Goal: Transaction & Acquisition: Purchase product/service

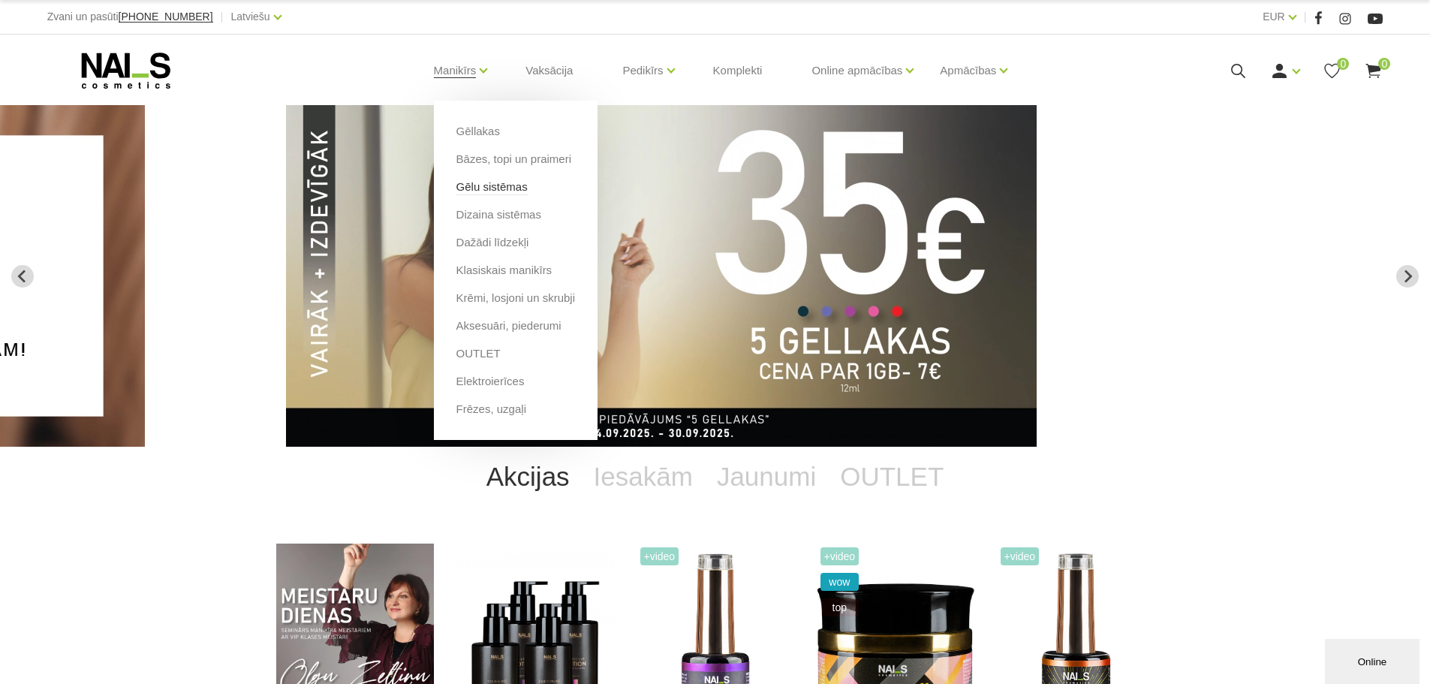
click at [487, 186] on link "Gēlu sistēmas" at bounding box center [491, 187] width 71 height 17
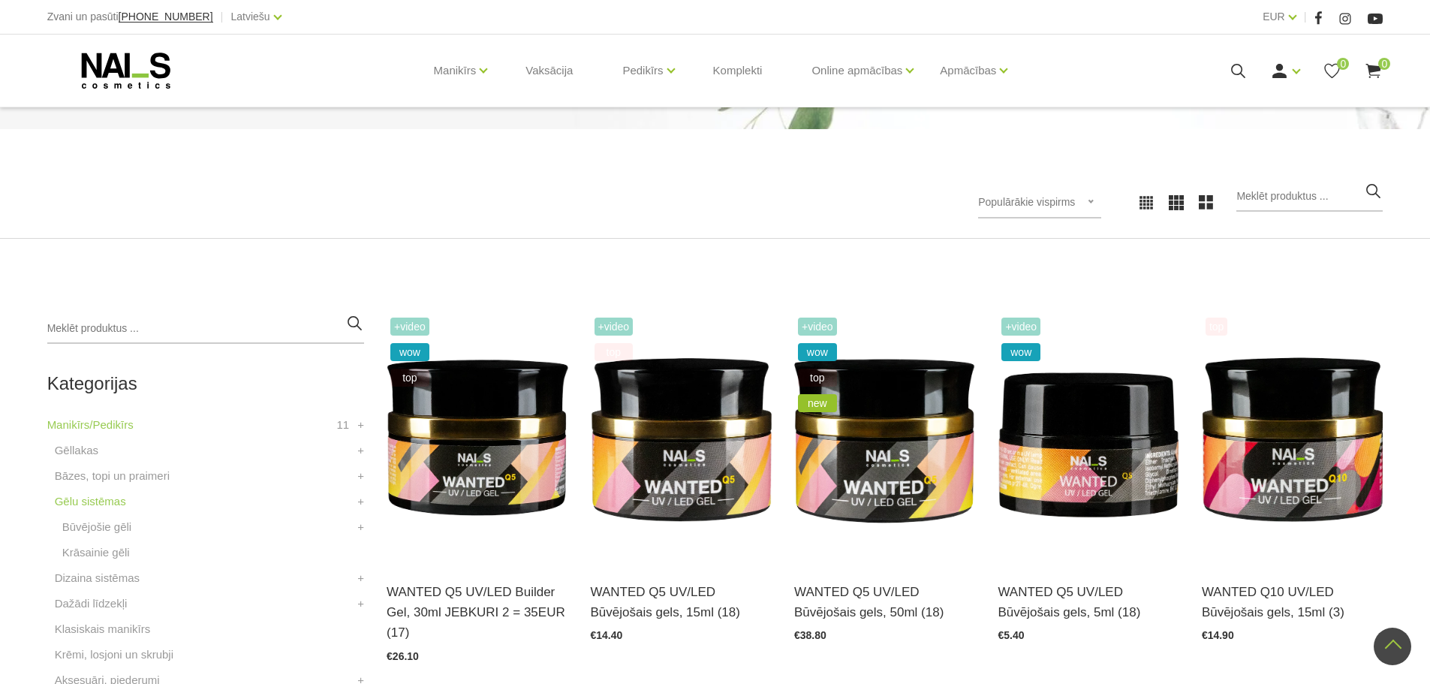
scroll to position [150, 0]
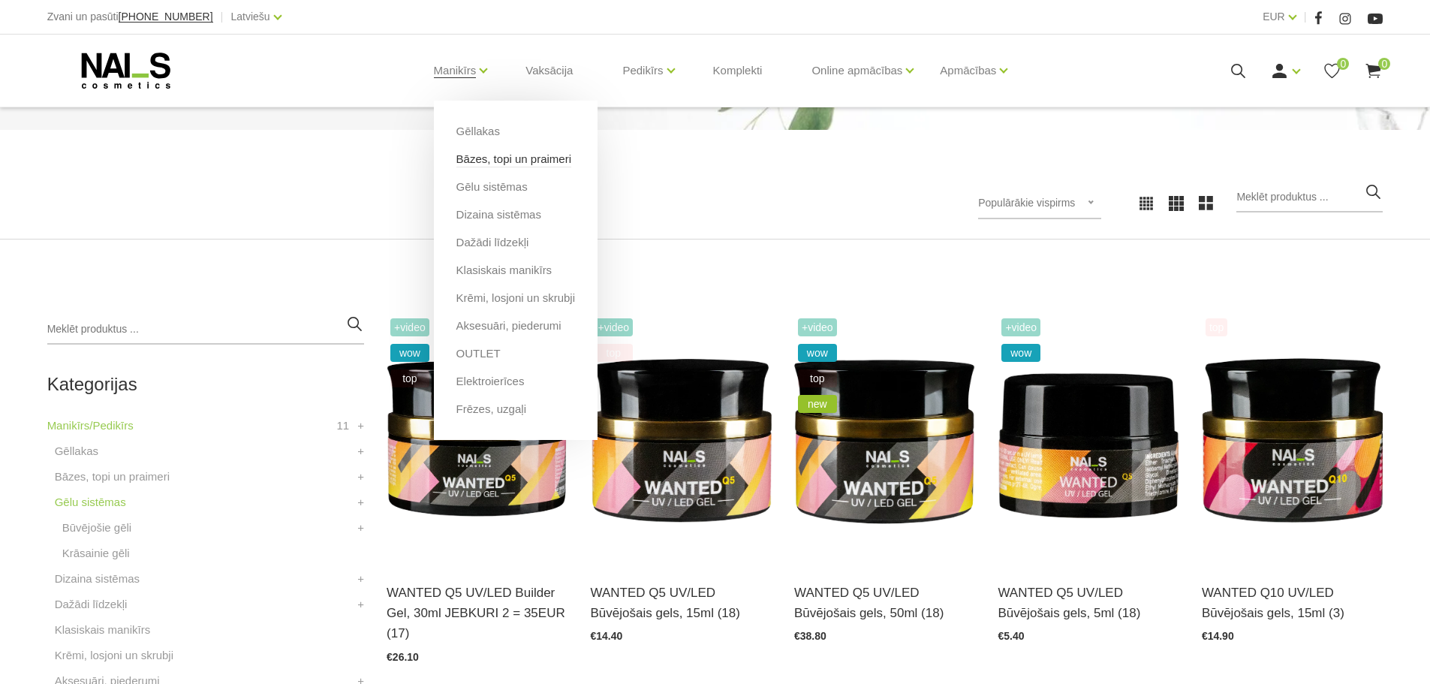
click at [481, 162] on link "Bāzes, topi un praimeri" at bounding box center [513, 159] width 115 height 17
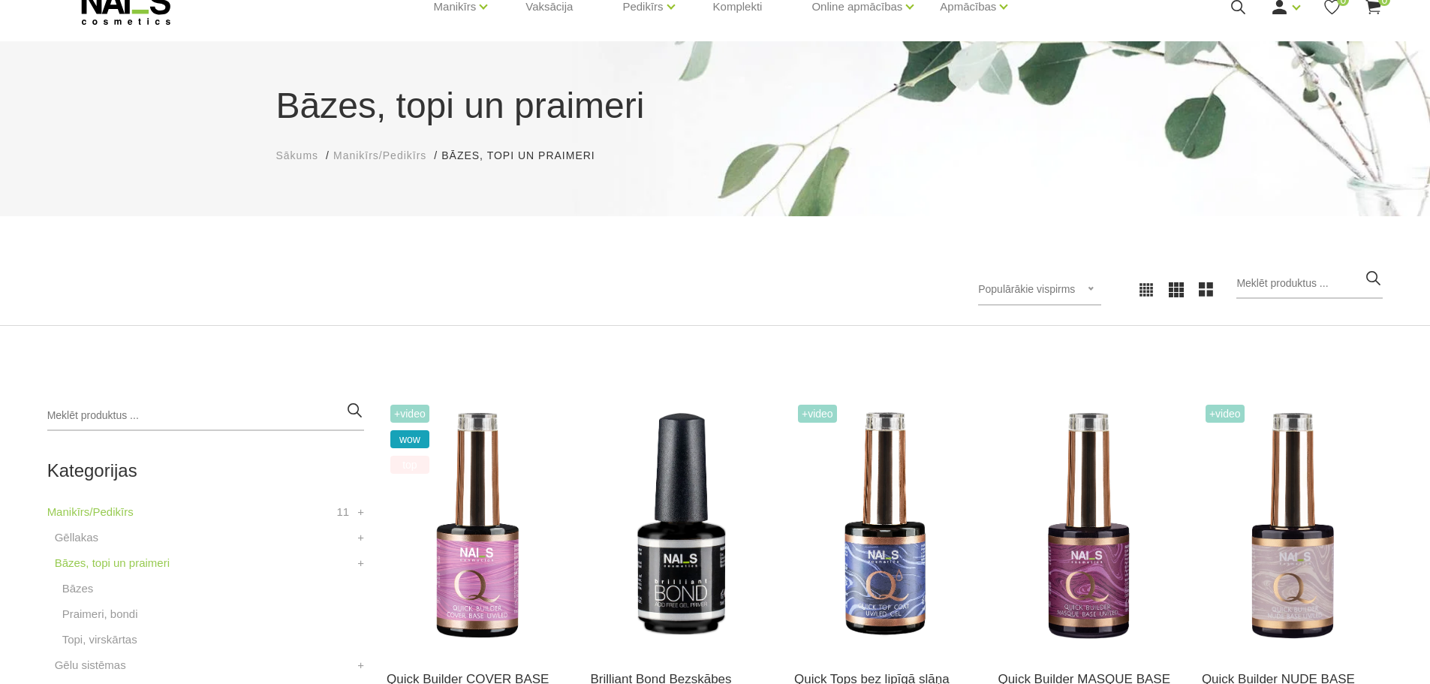
scroll to position [150, 0]
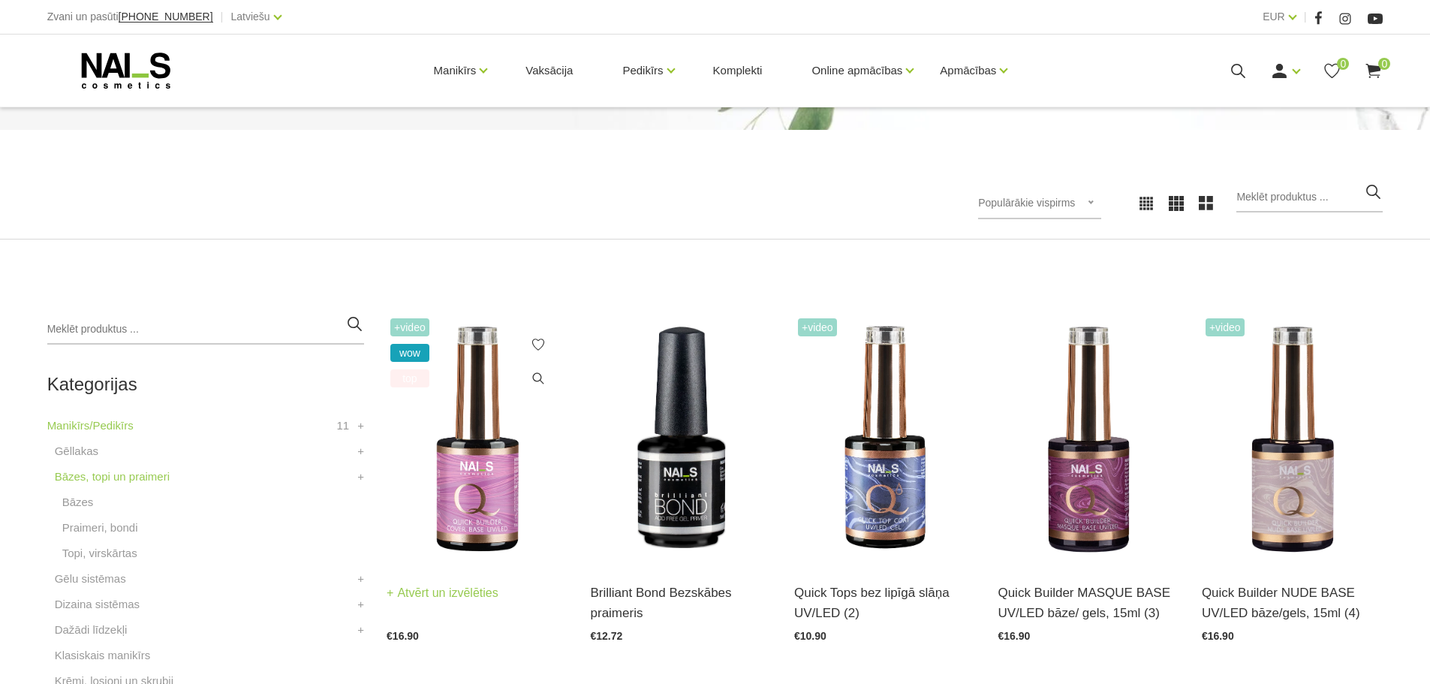
click at [504, 446] on img at bounding box center [477, 439] width 181 height 249
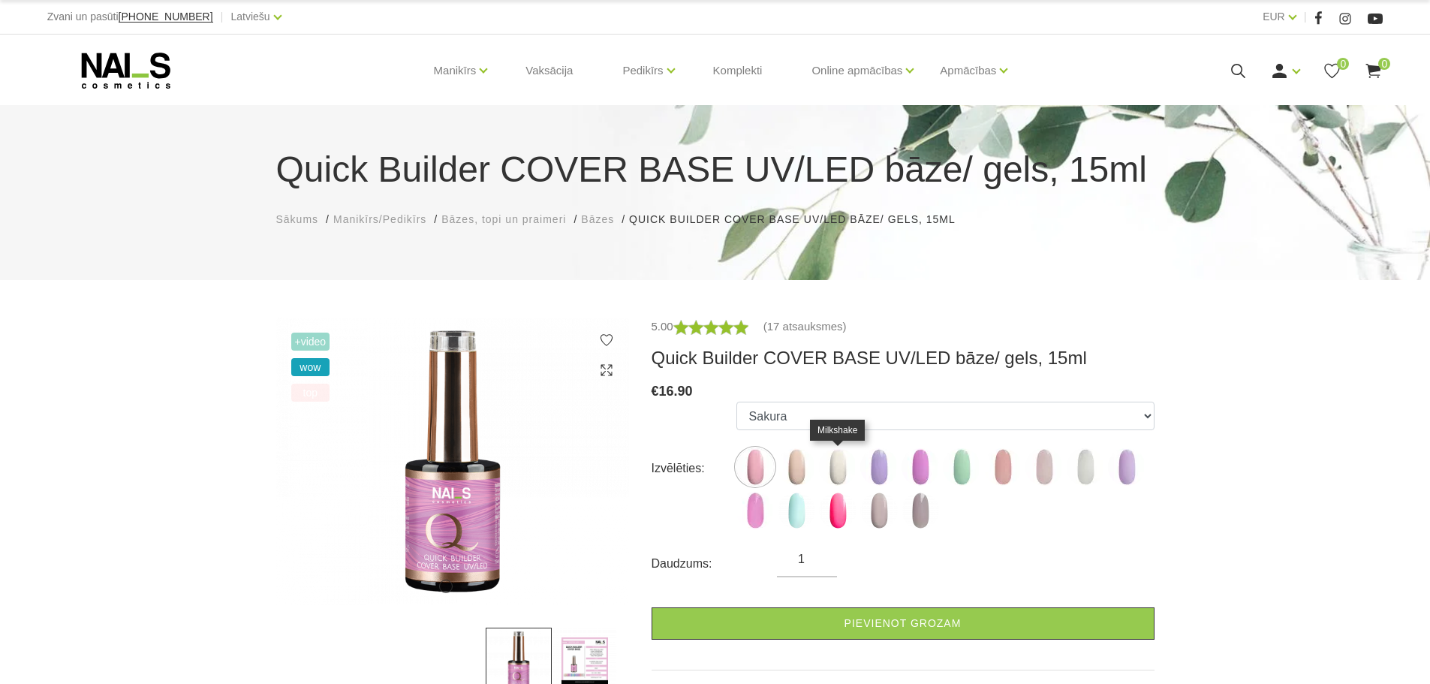
click at [840, 463] on img at bounding box center [838, 467] width 38 height 38
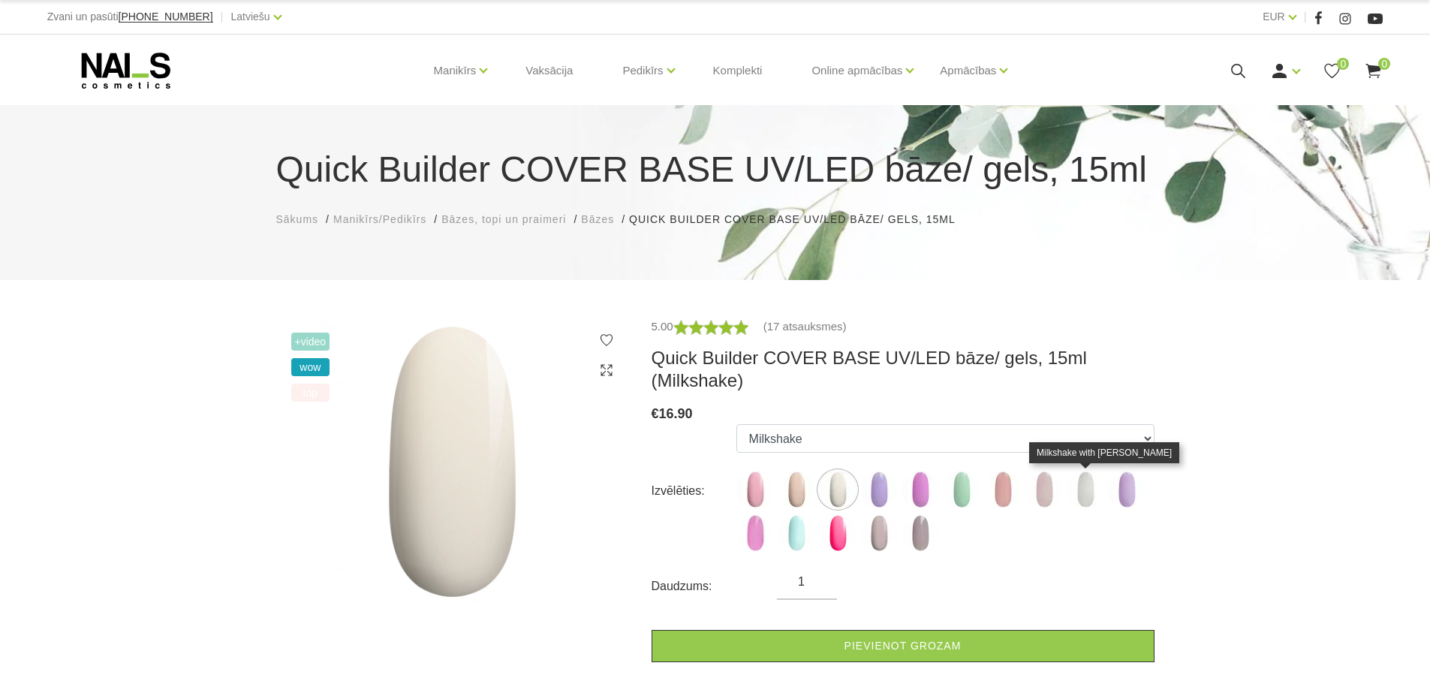
click at [1080, 488] on img at bounding box center [1086, 490] width 38 height 38
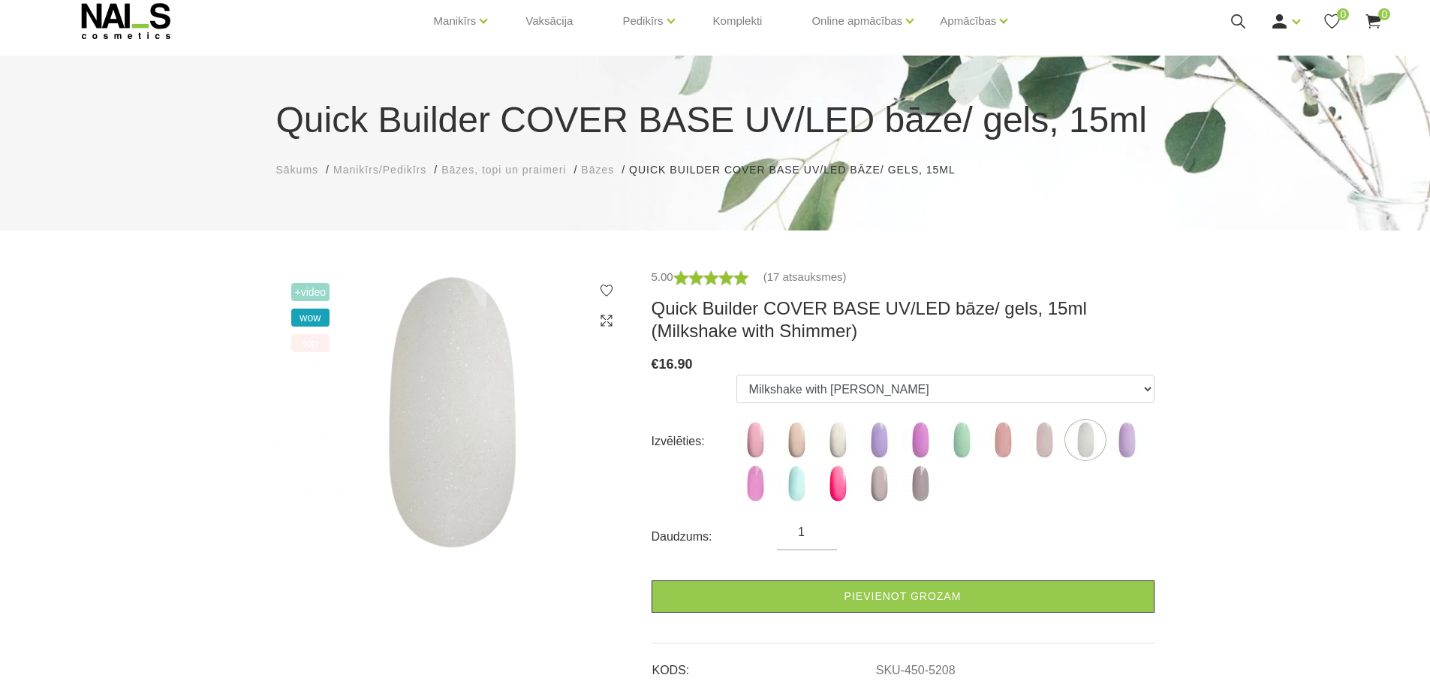
scroll to position [75, 0]
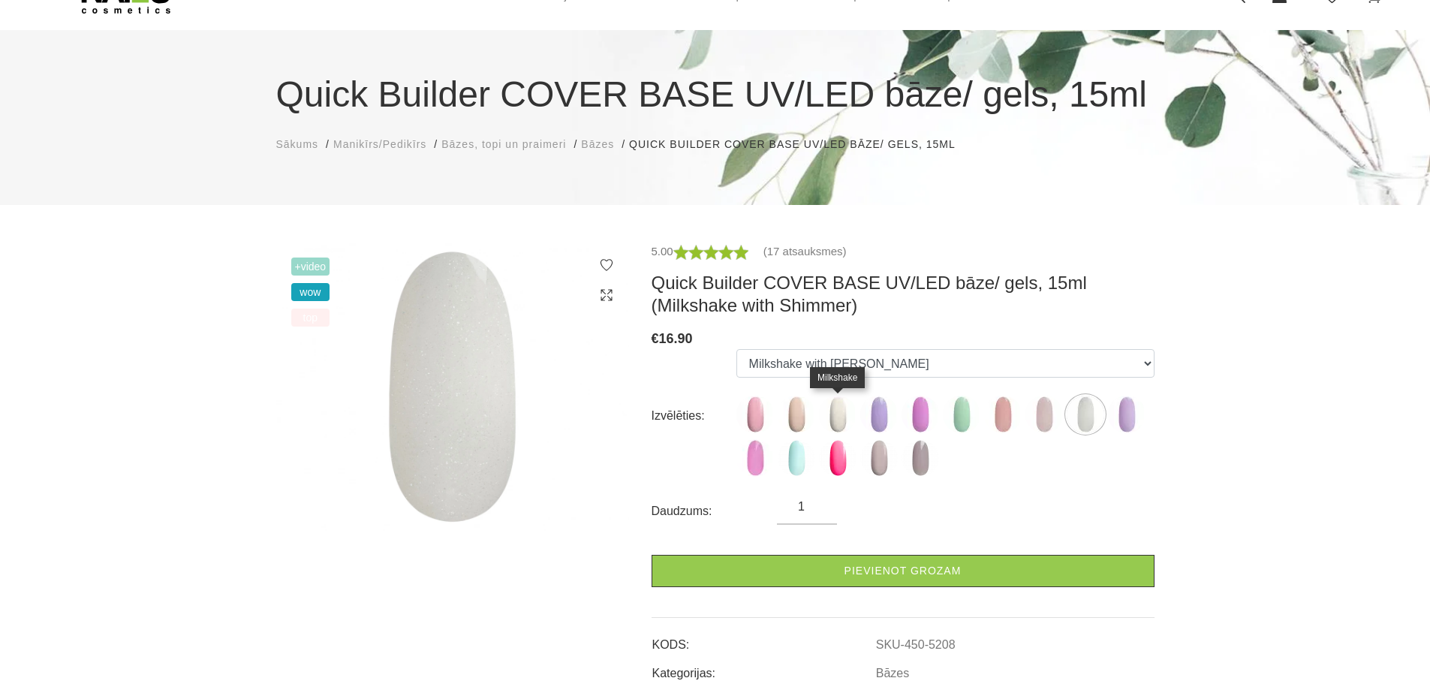
click at [847, 422] on img at bounding box center [838, 415] width 38 height 38
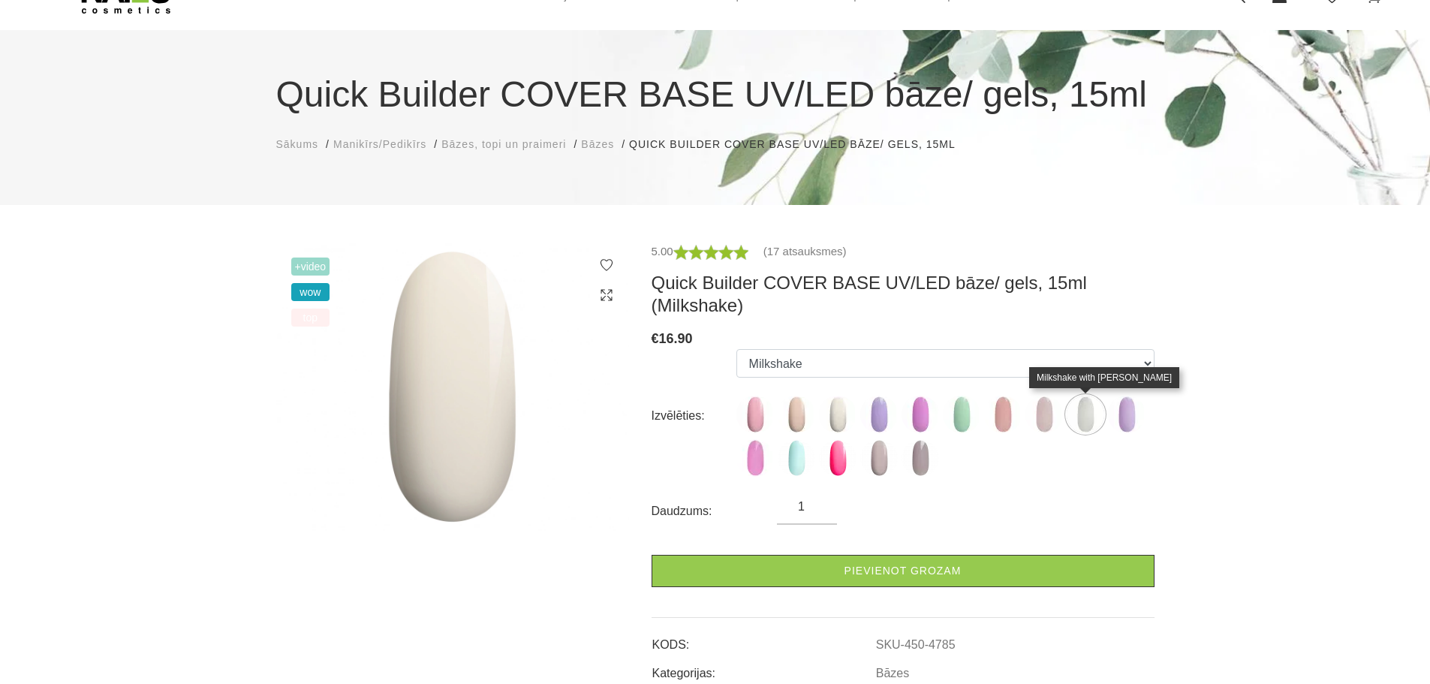
click at [1084, 408] on img at bounding box center [1086, 415] width 38 height 38
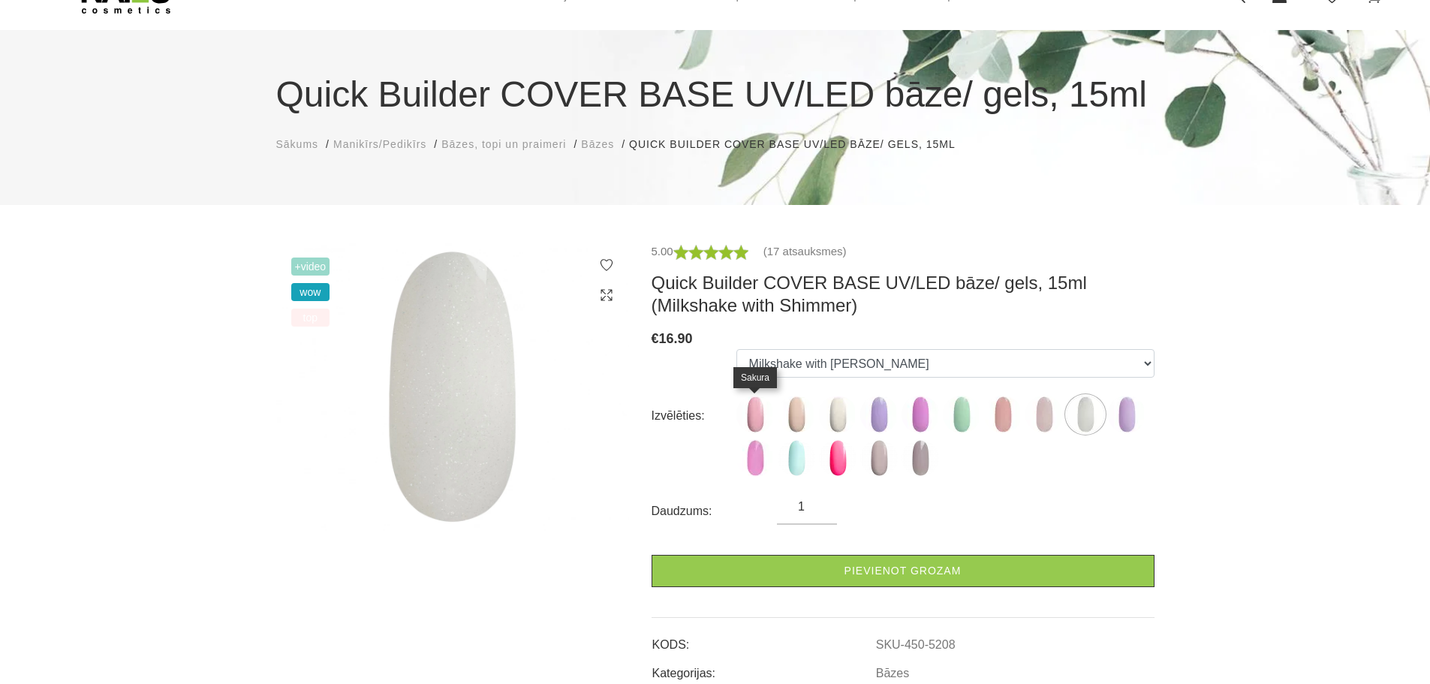
click at [750, 416] on img at bounding box center [756, 415] width 38 height 38
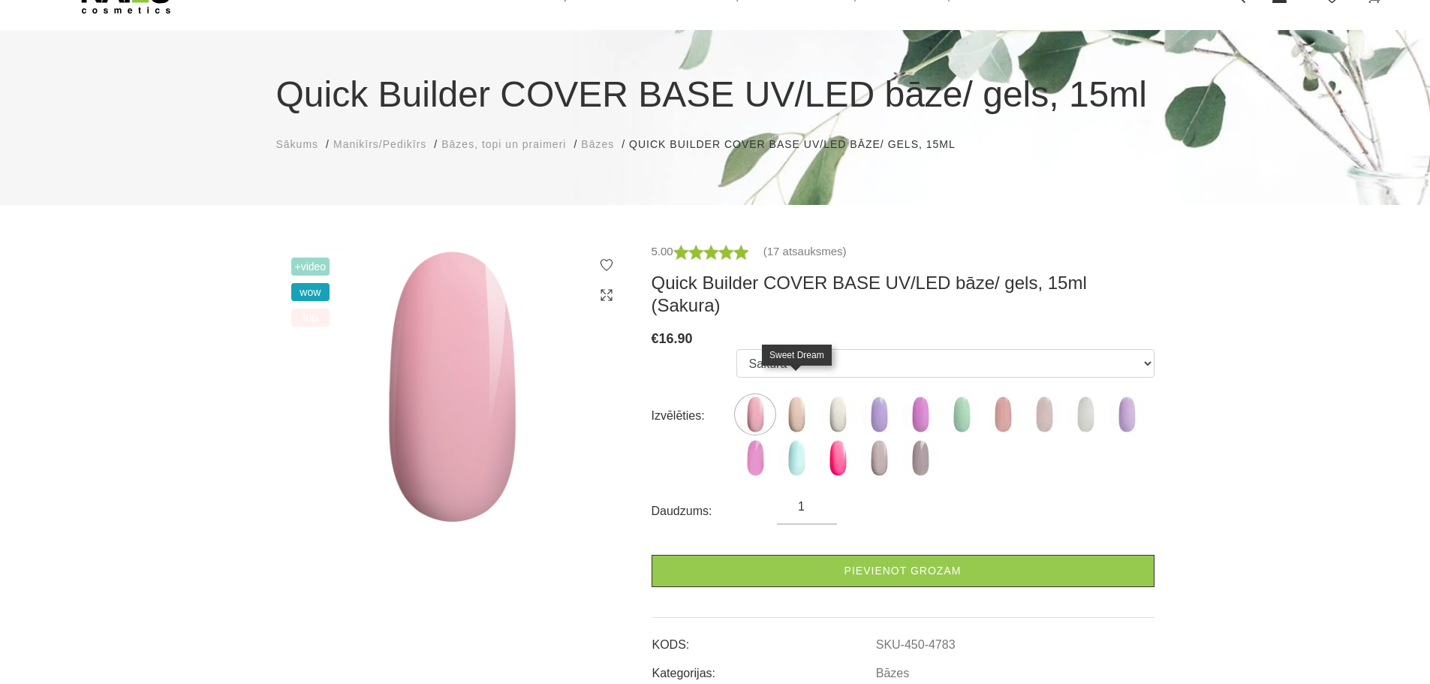
click at [803, 400] on img at bounding box center [797, 415] width 38 height 38
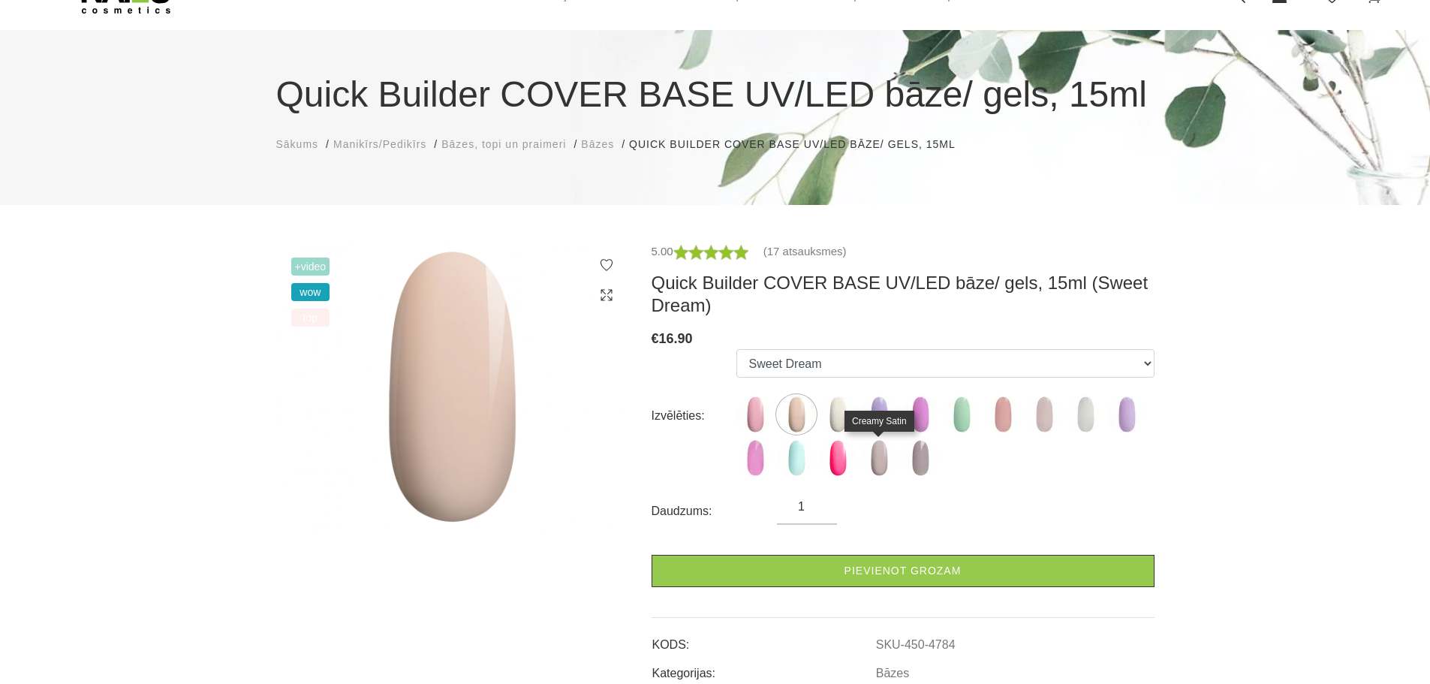
click at [874, 463] on img at bounding box center [879, 458] width 38 height 38
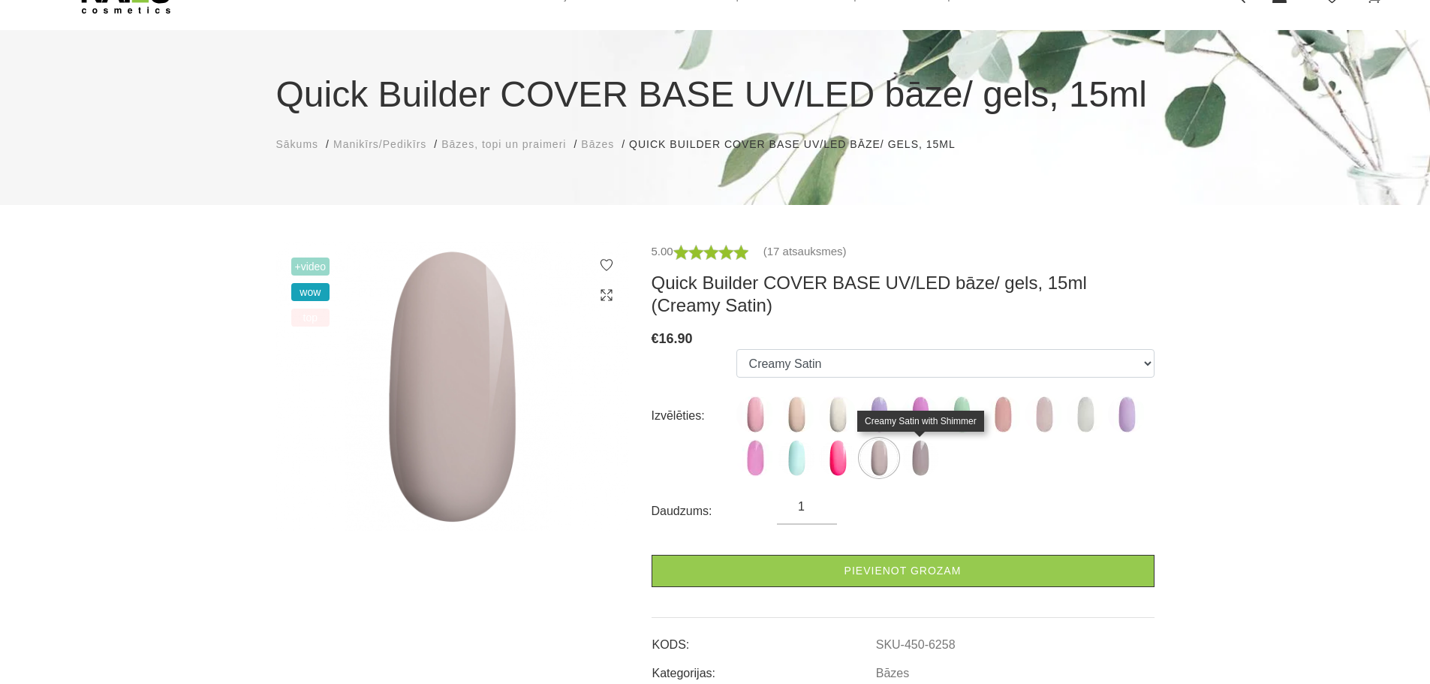
click at [911, 457] on img at bounding box center [921, 458] width 38 height 38
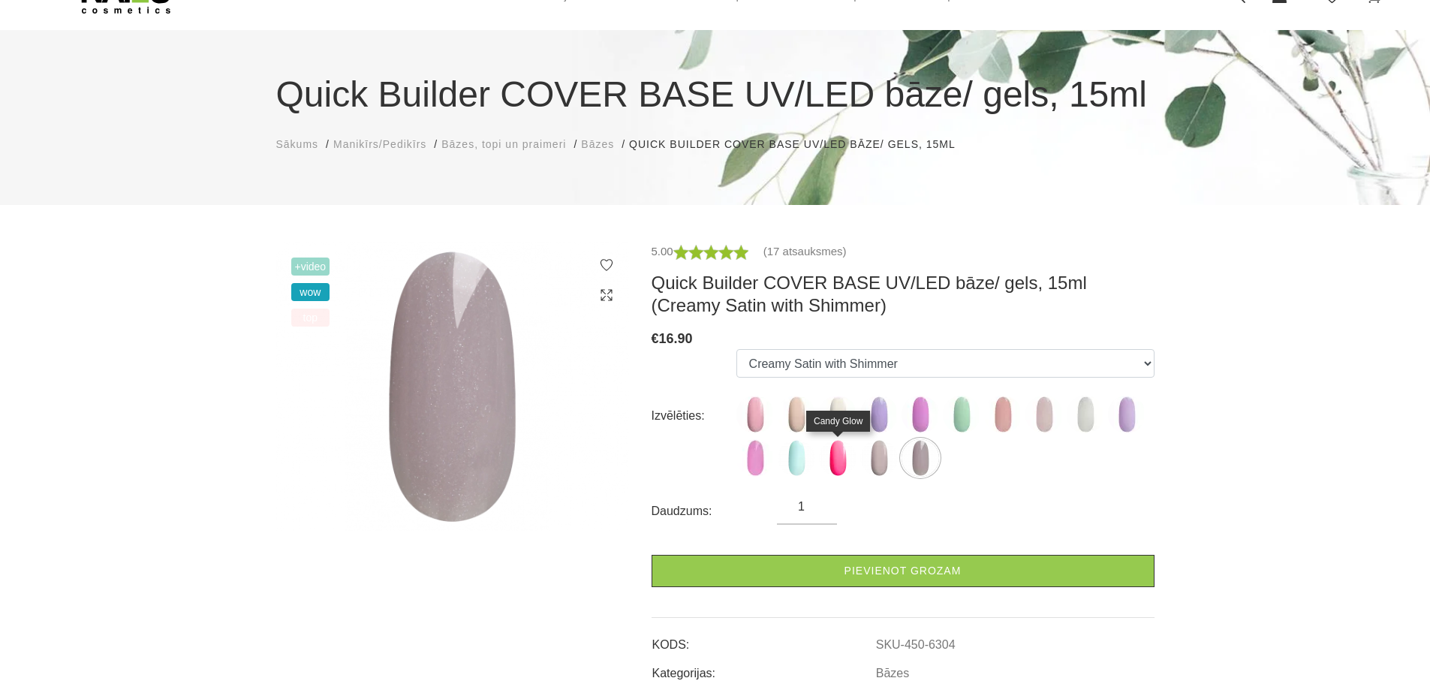
click at [836, 468] on img at bounding box center [838, 458] width 38 height 38
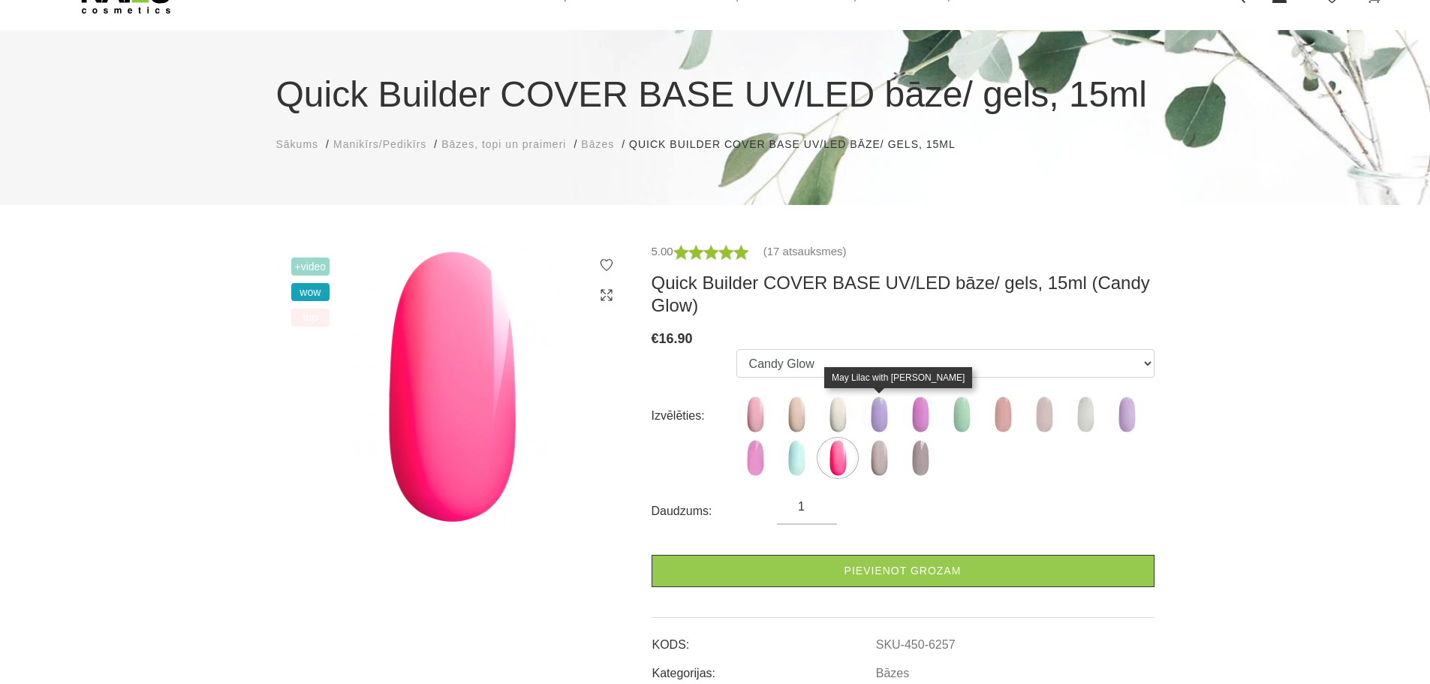
click at [879, 416] on img at bounding box center [879, 415] width 38 height 38
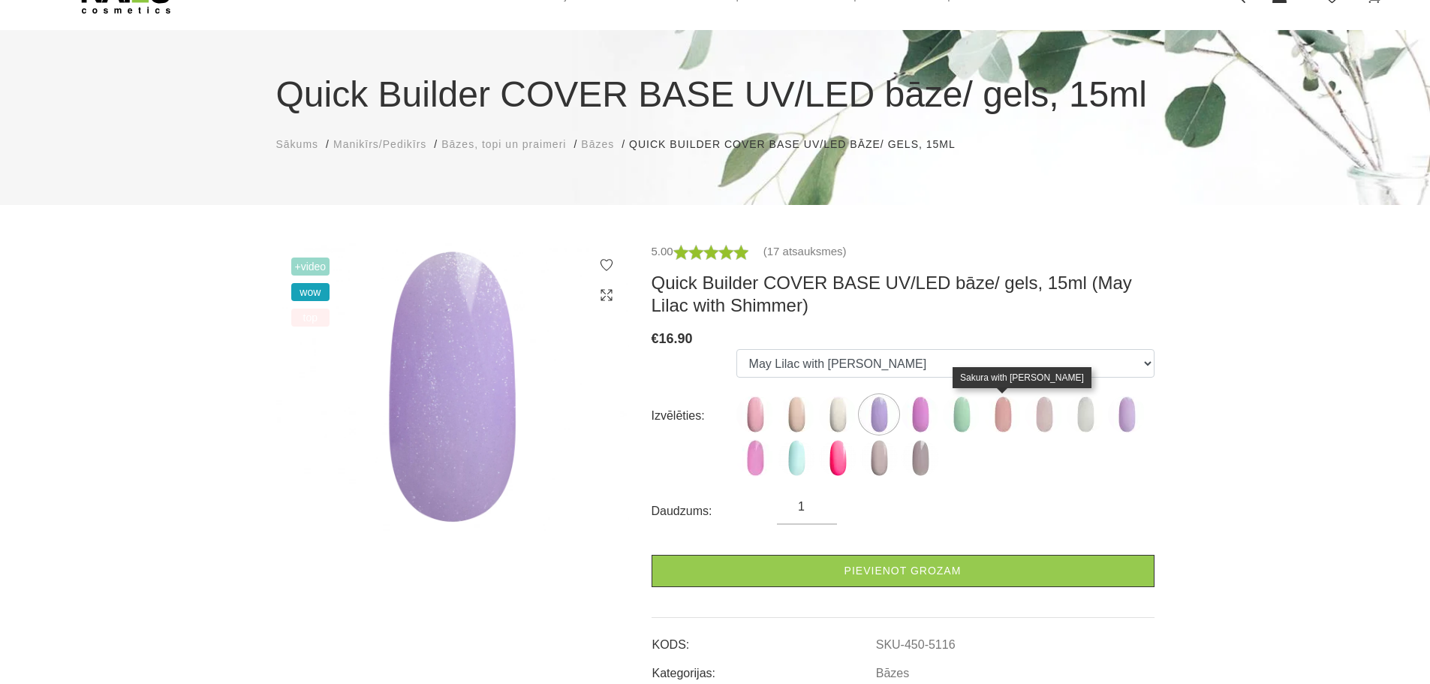
click at [1001, 413] on img at bounding box center [1003, 415] width 38 height 38
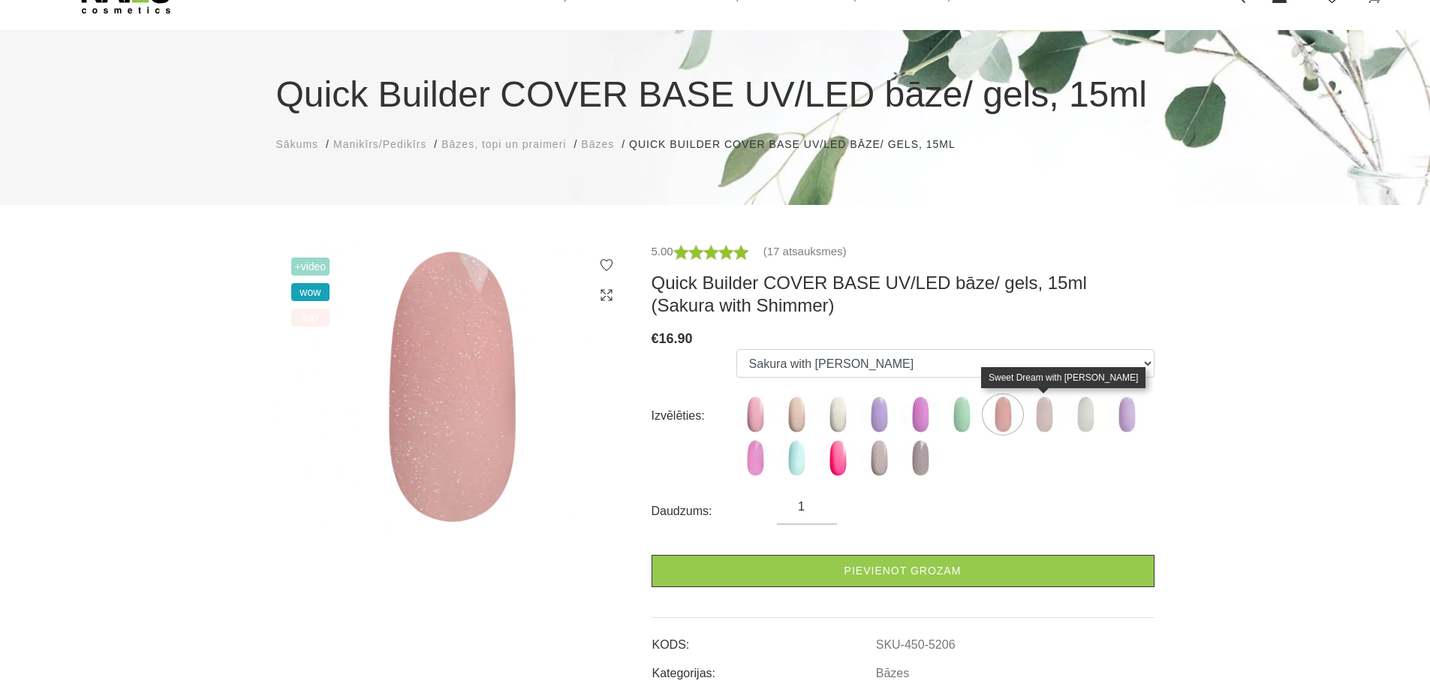
click at [1046, 411] on img at bounding box center [1045, 415] width 38 height 38
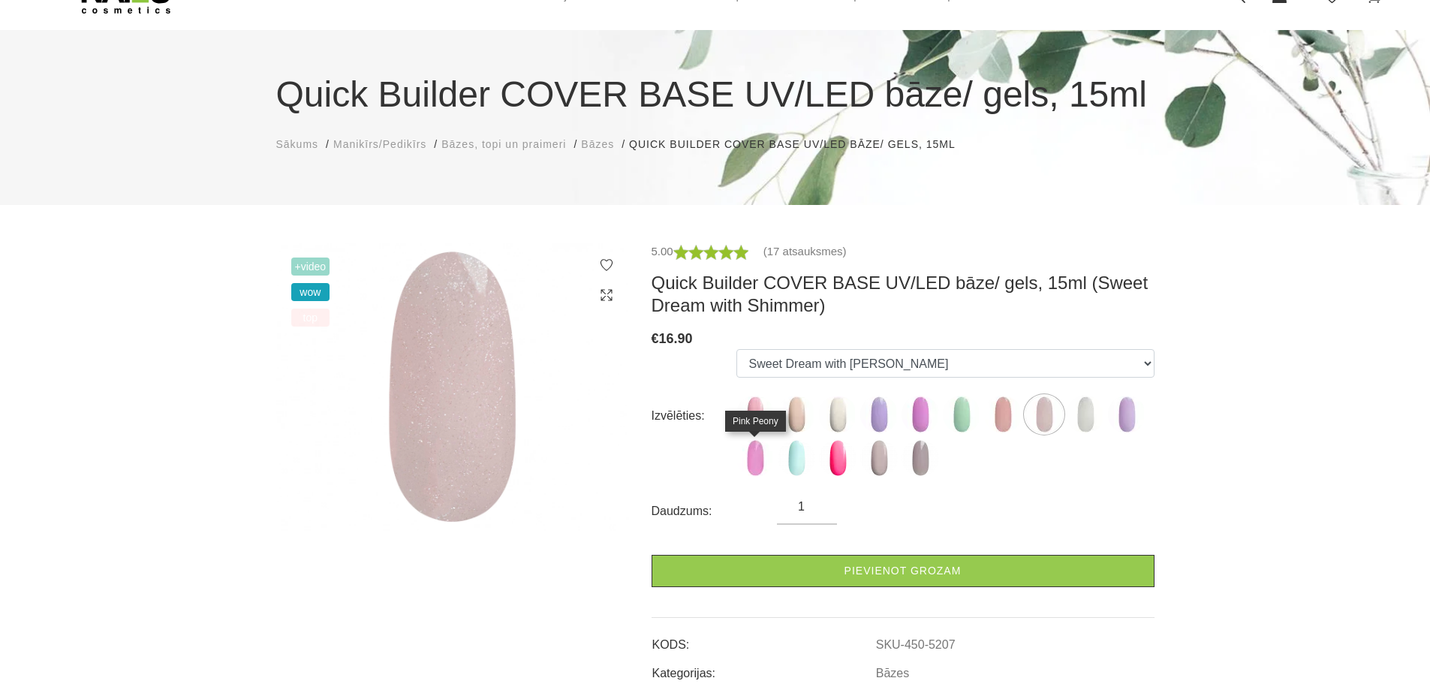
drag, startPoint x: 757, startPoint y: 460, endPoint x: 773, endPoint y: 458, distance: 15.9
click at [758, 460] on img at bounding box center [756, 458] width 38 height 38
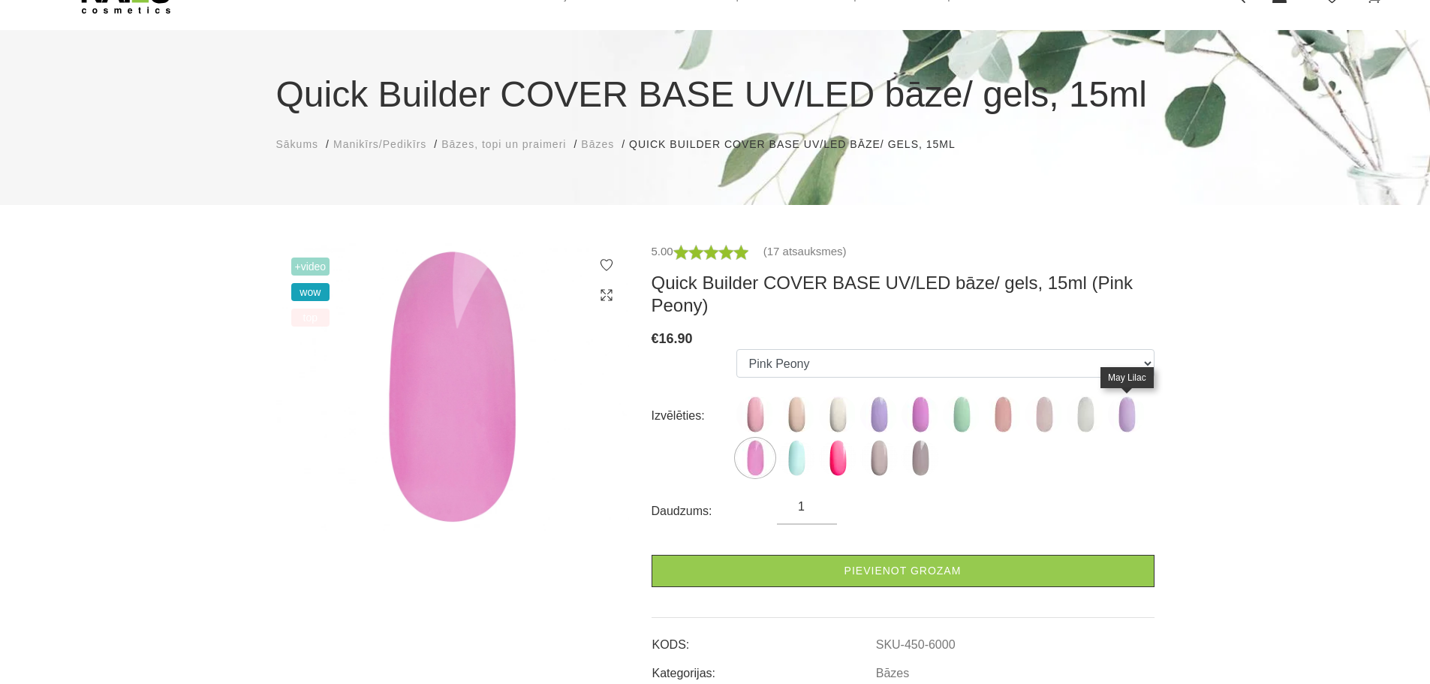
click at [1136, 408] on img at bounding box center [1127, 415] width 38 height 38
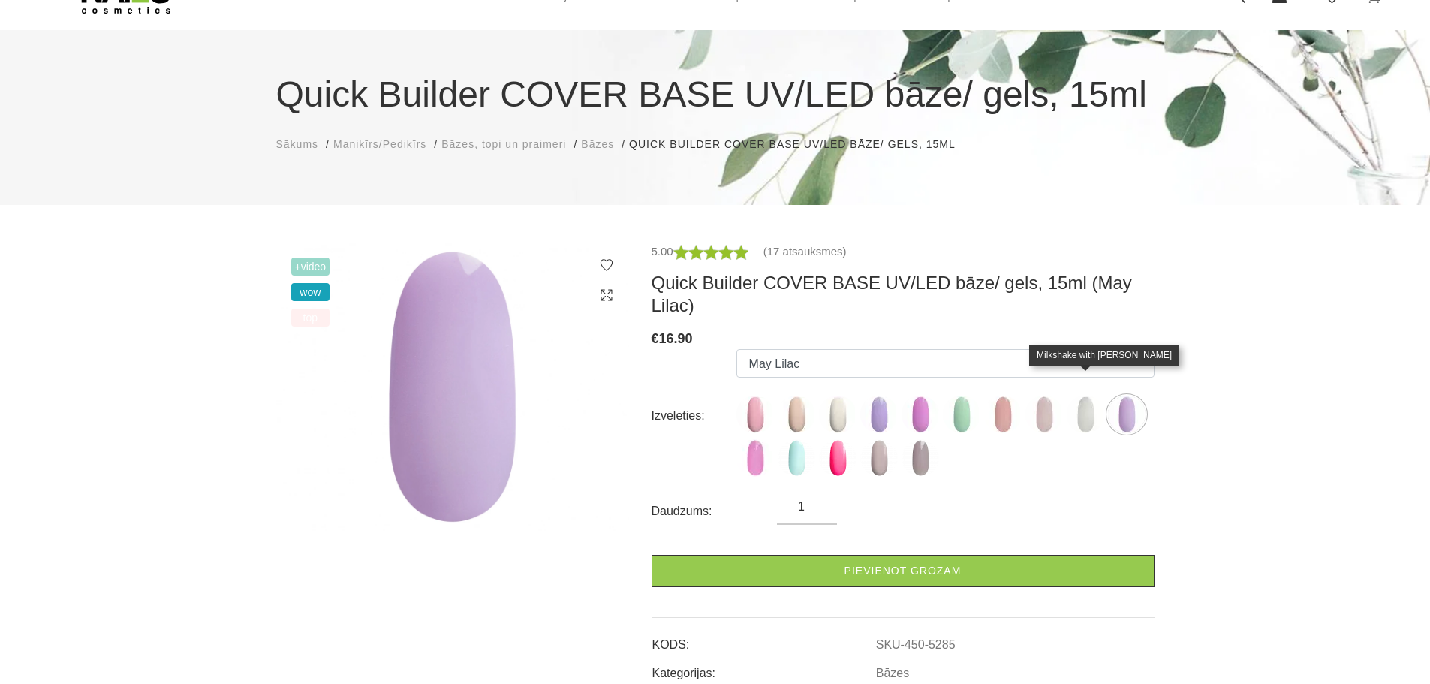
click at [1083, 396] on img at bounding box center [1086, 415] width 38 height 38
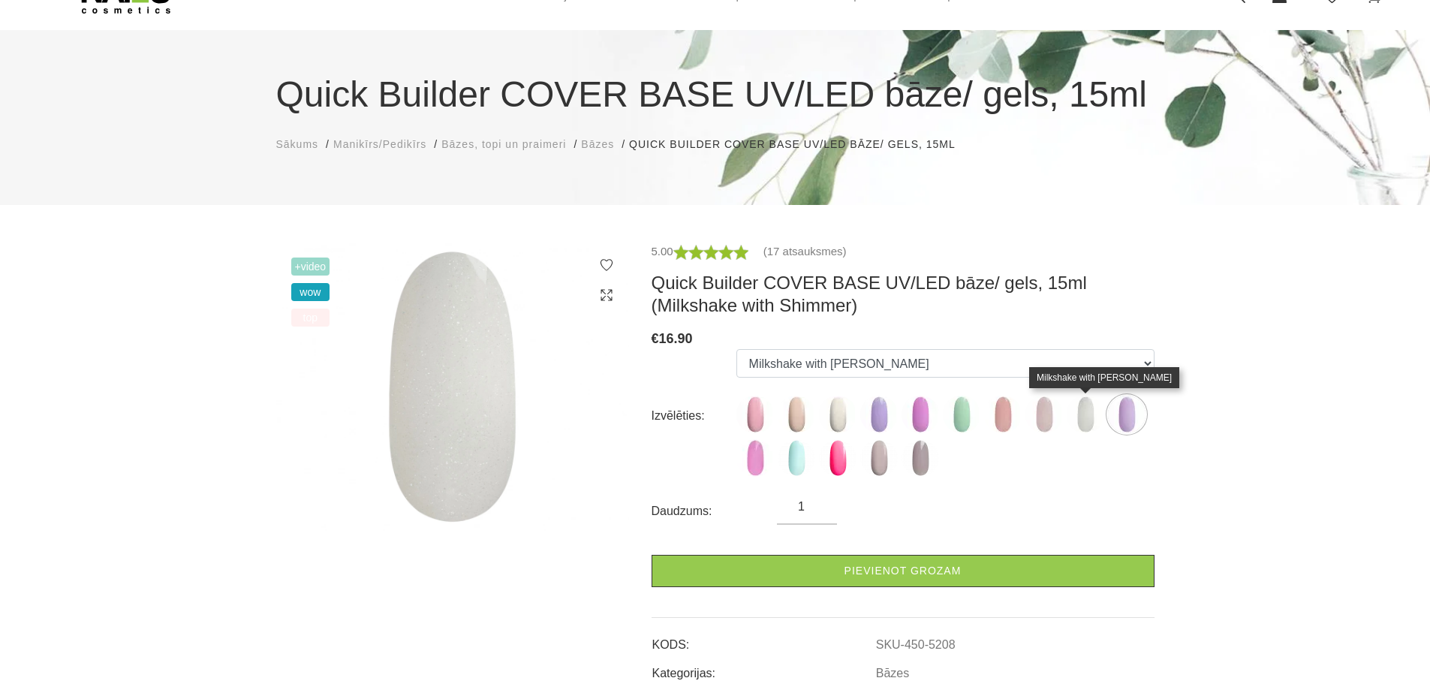
click at [1079, 412] on img at bounding box center [1086, 415] width 38 height 38
click at [1086, 414] on img at bounding box center [1086, 415] width 38 height 38
click at [1083, 420] on img at bounding box center [1086, 415] width 38 height 38
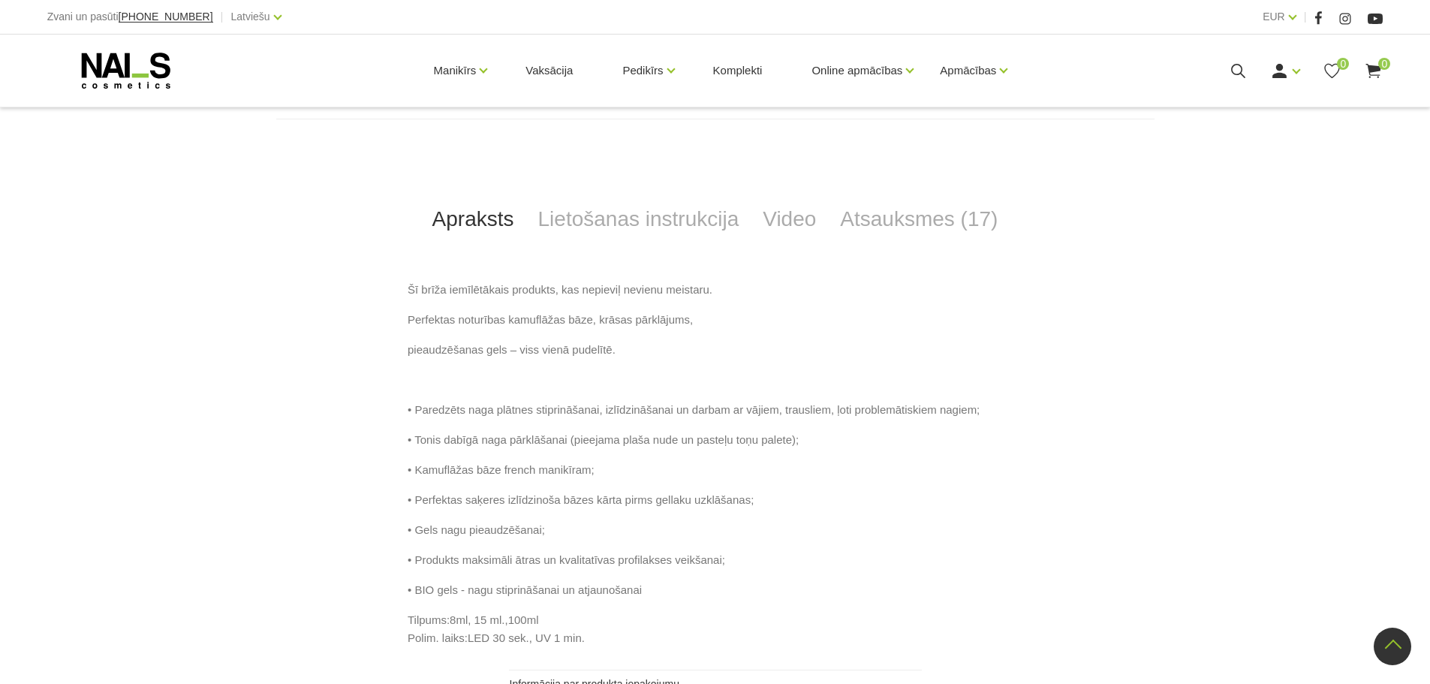
scroll to position [751, 0]
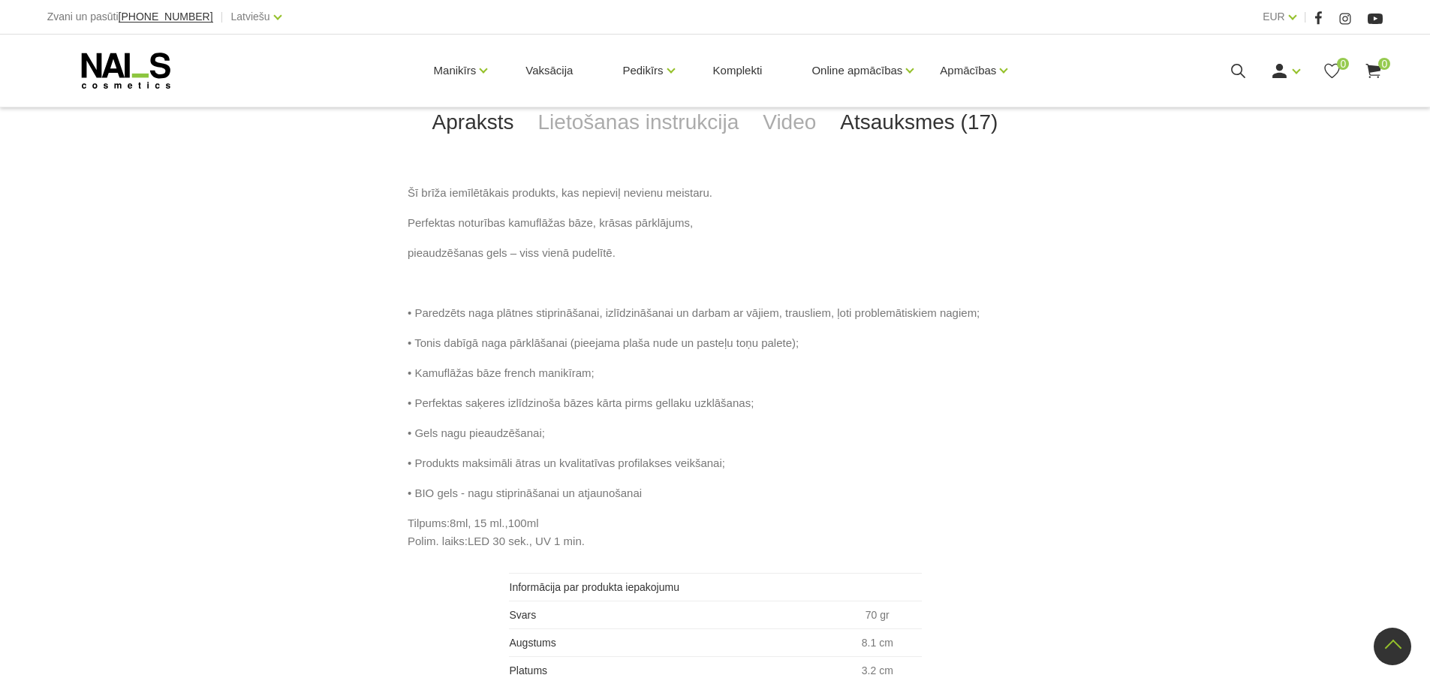
click at [948, 129] on link "Atsauksmes (17)" at bounding box center [919, 123] width 182 height 50
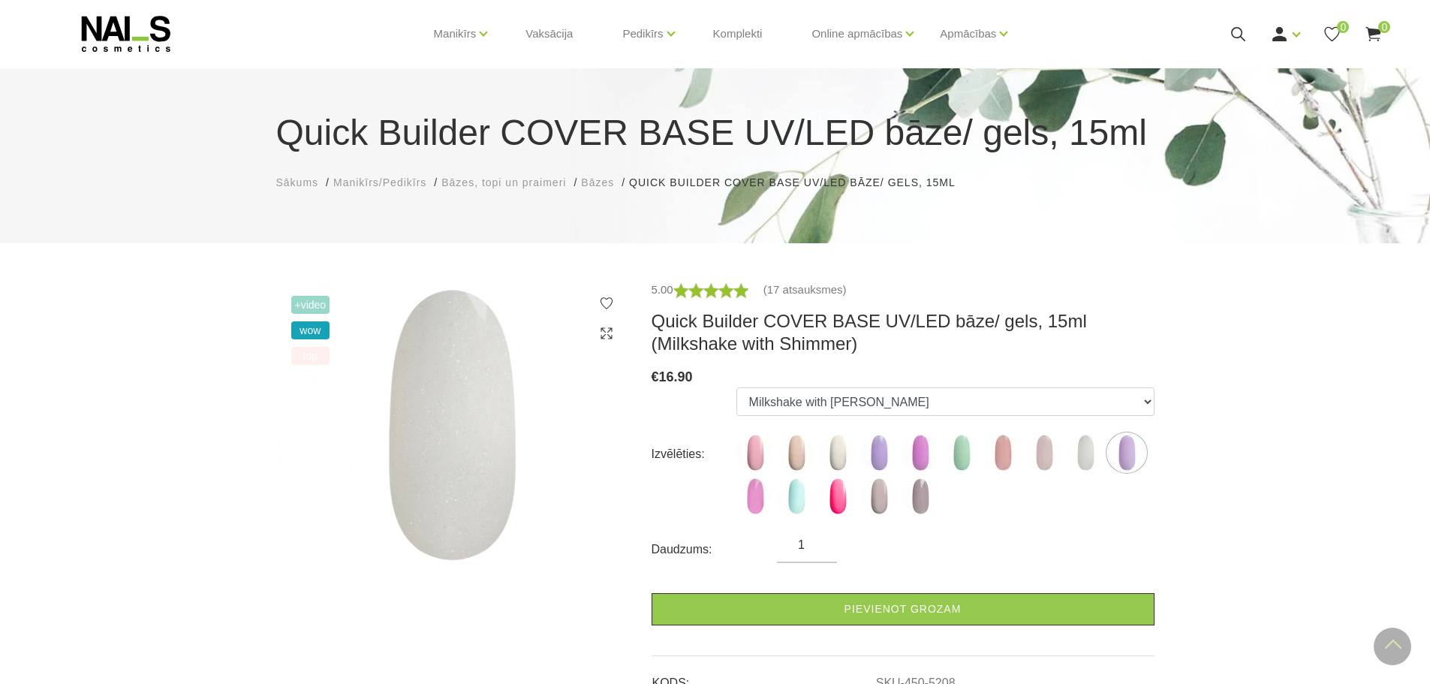
scroll to position [0, 0]
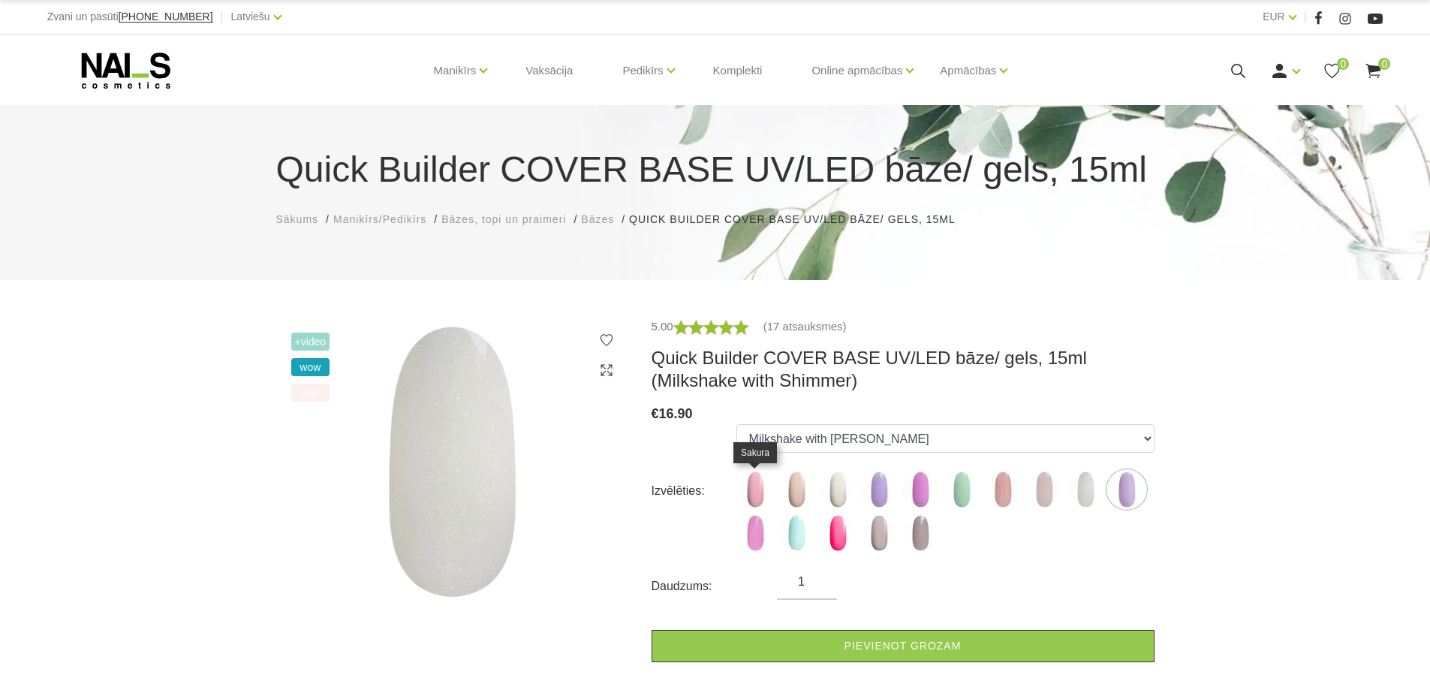
click at [761, 489] on img at bounding box center [756, 490] width 38 height 38
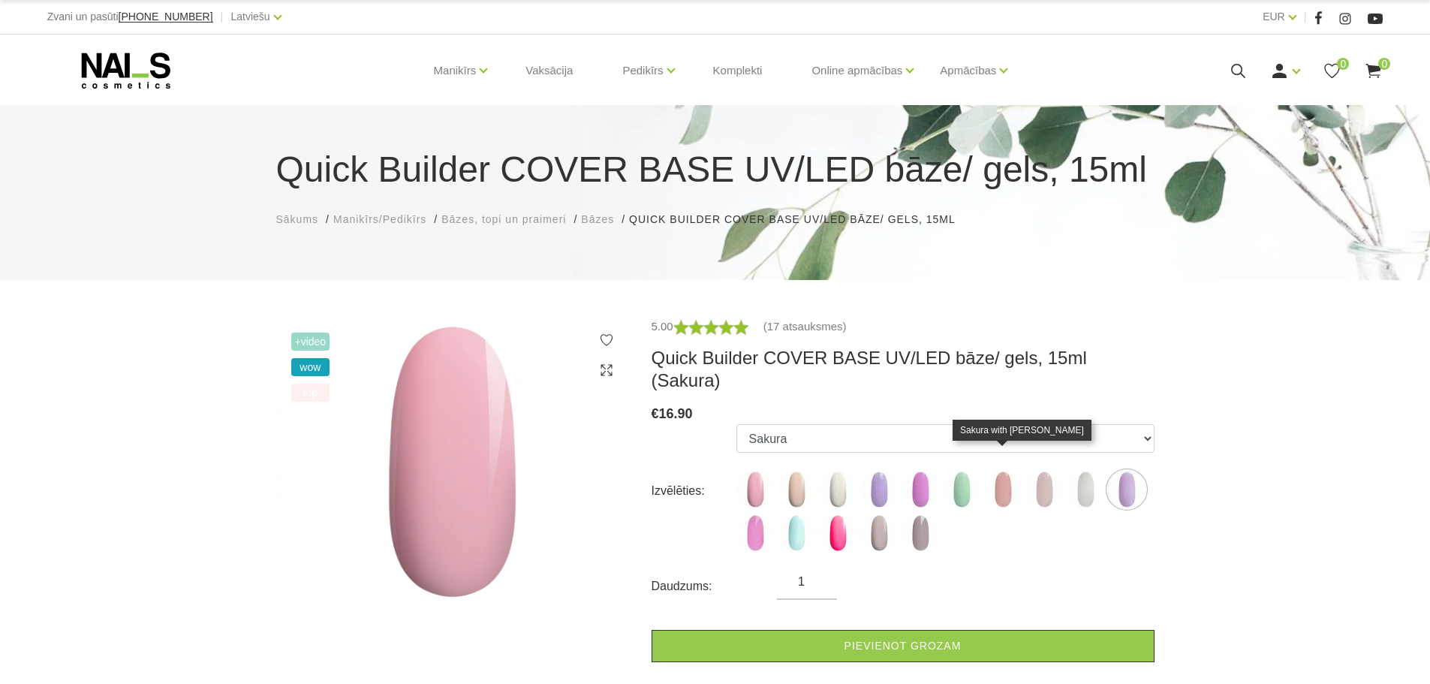
click at [1012, 471] on img at bounding box center [1003, 490] width 38 height 38
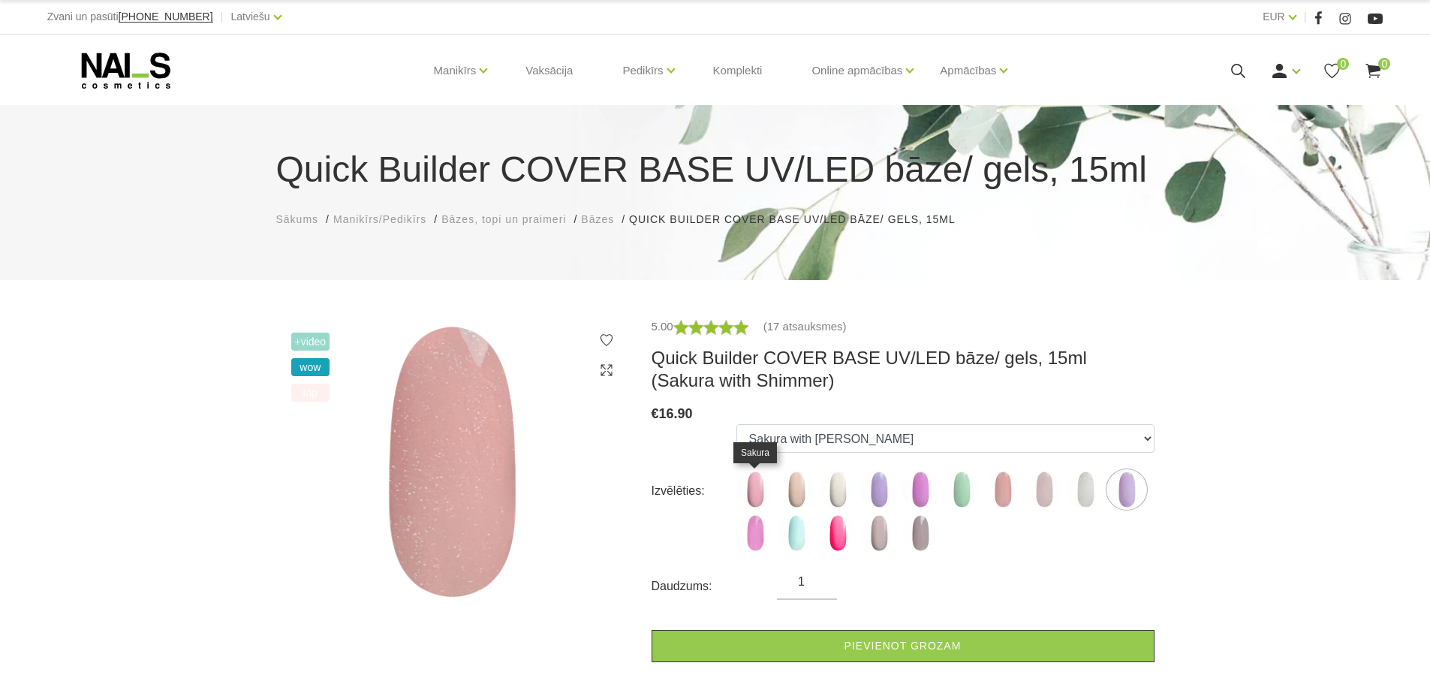
click at [761, 491] on img at bounding box center [756, 490] width 38 height 38
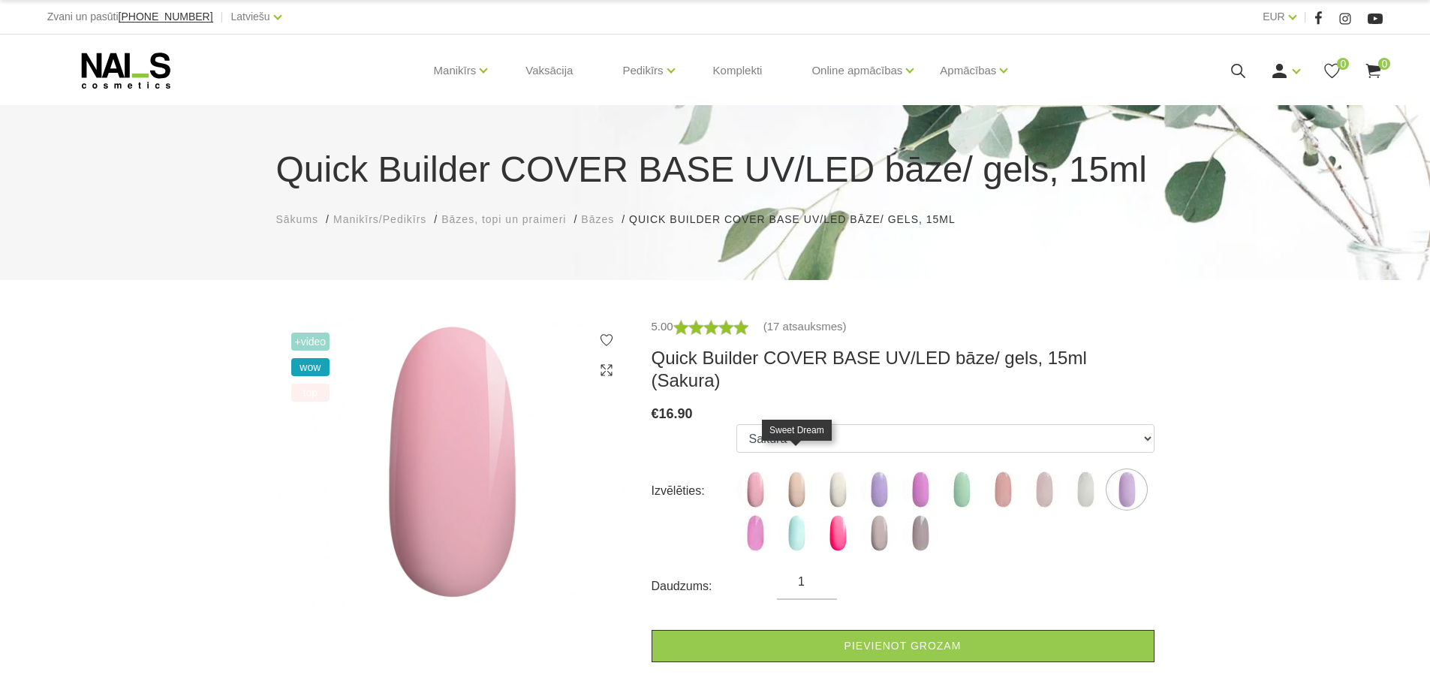
click at [807, 472] on img at bounding box center [797, 490] width 38 height 38
select select "4784"
